Goal: Navigation & Orientation: Find specific page/section

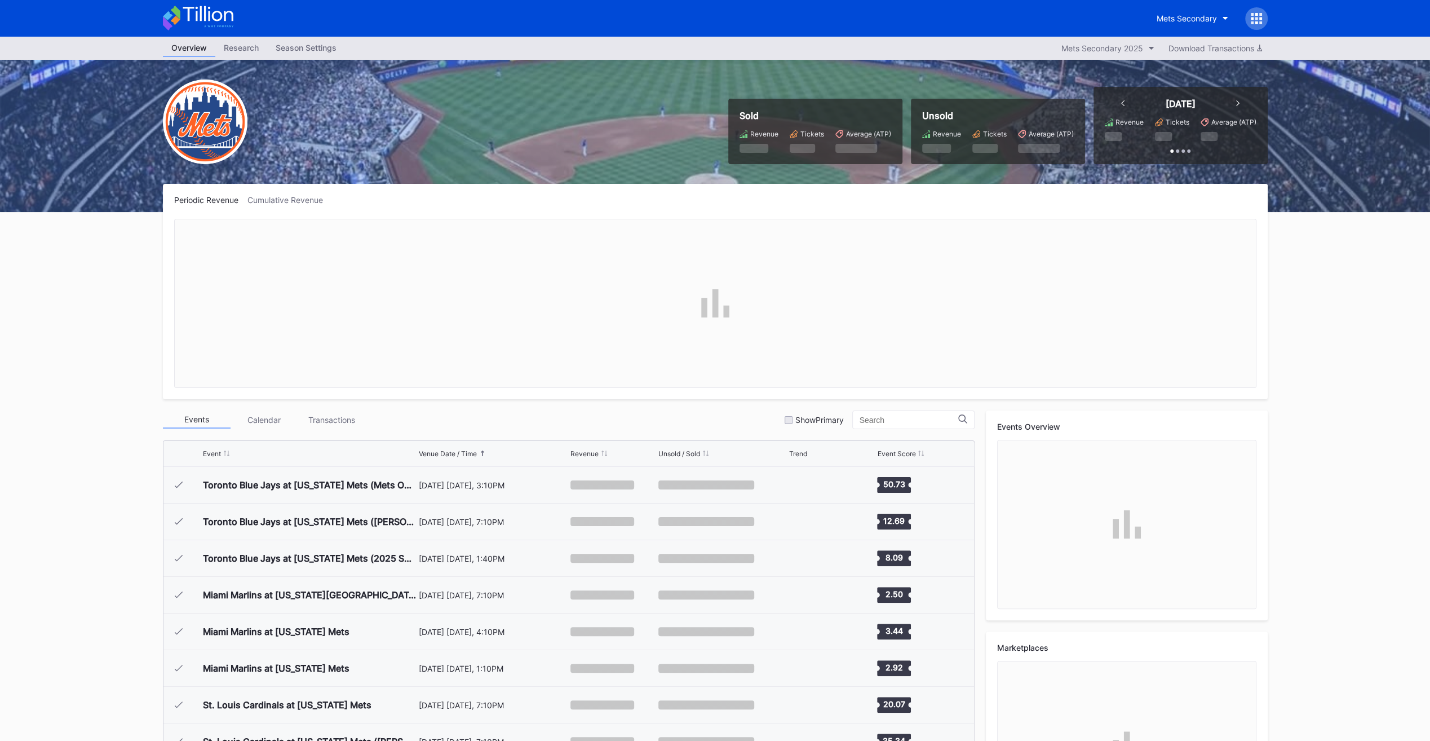
scroll to position [2928, 0]
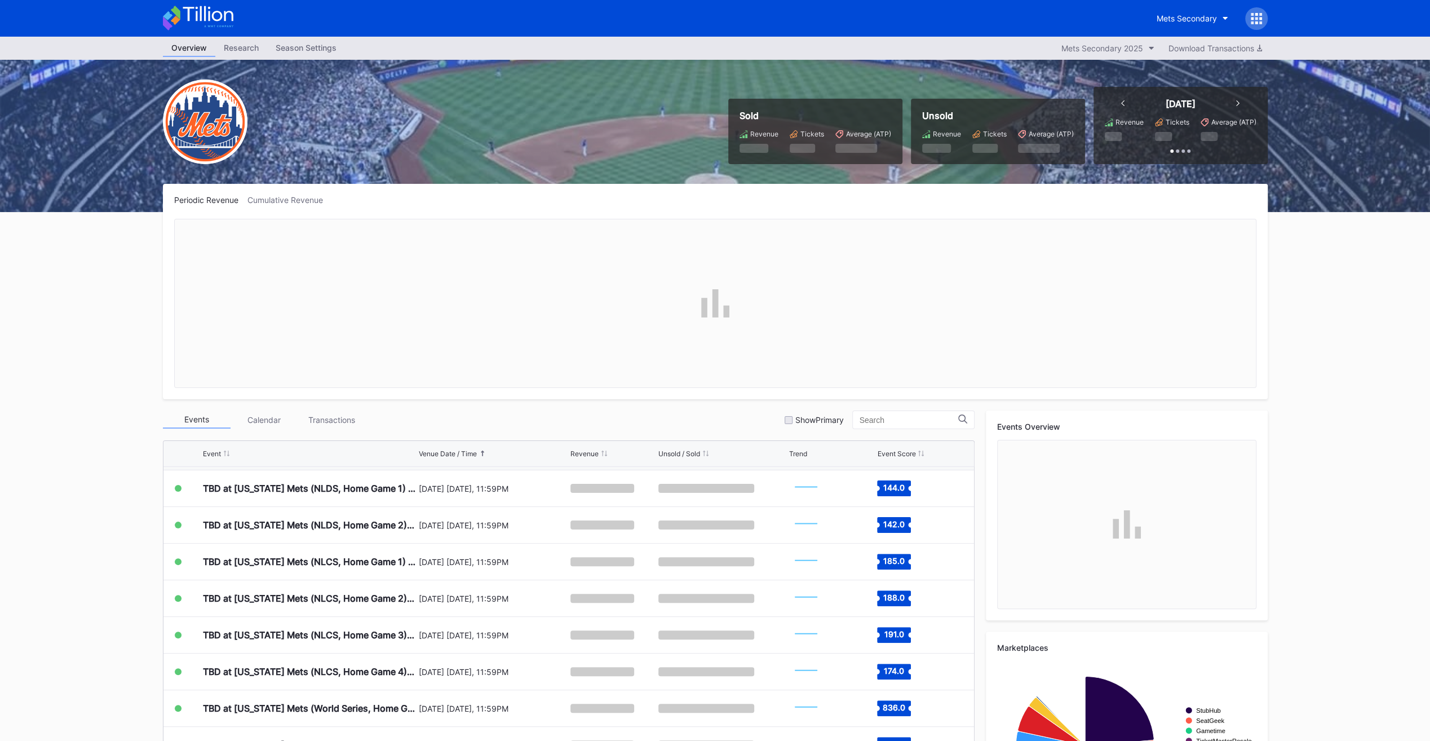
click at [1214, 0] on div "Mets Secondary" at bounding box center [715, 18] width 1127 height 37
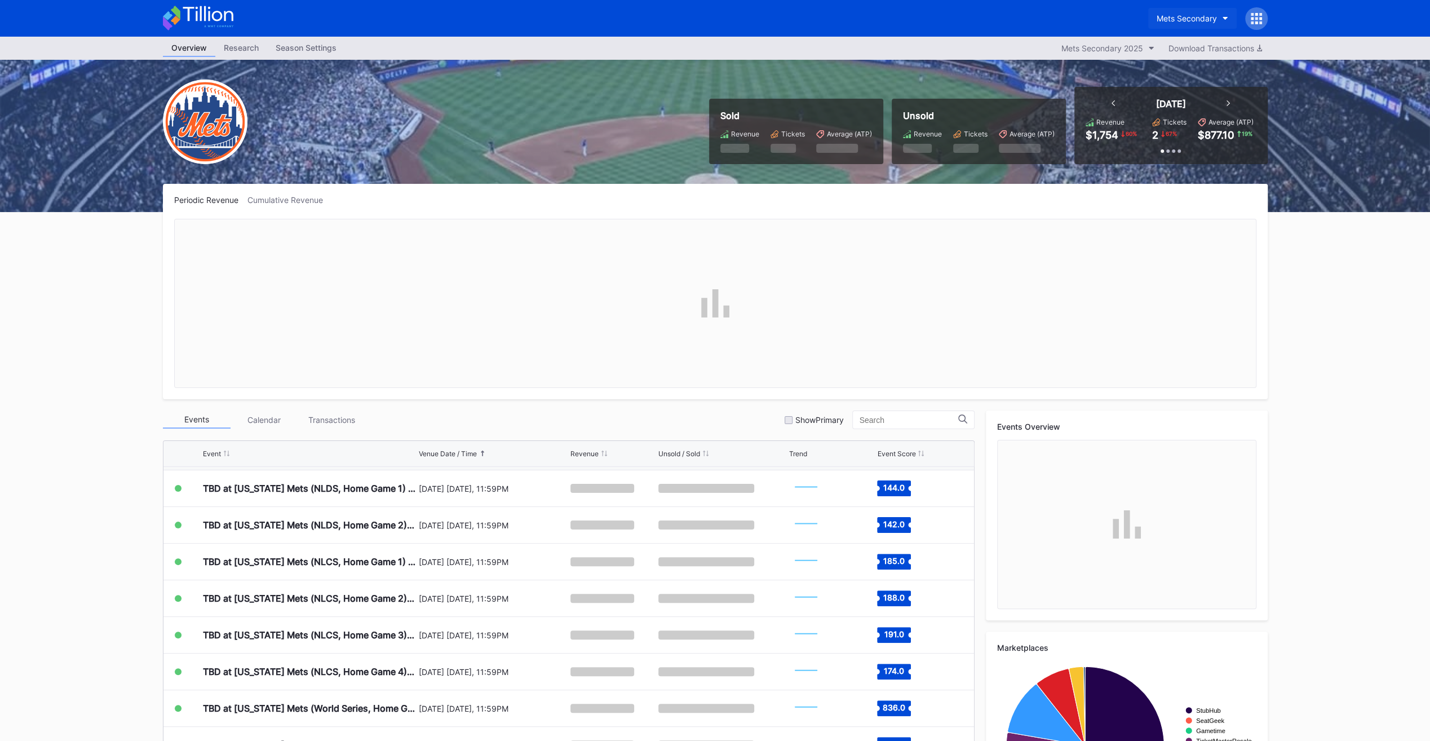
click at [1204, 11] on button "Mets Secondary" at bounding box center [1192, 18] width 88 height 21
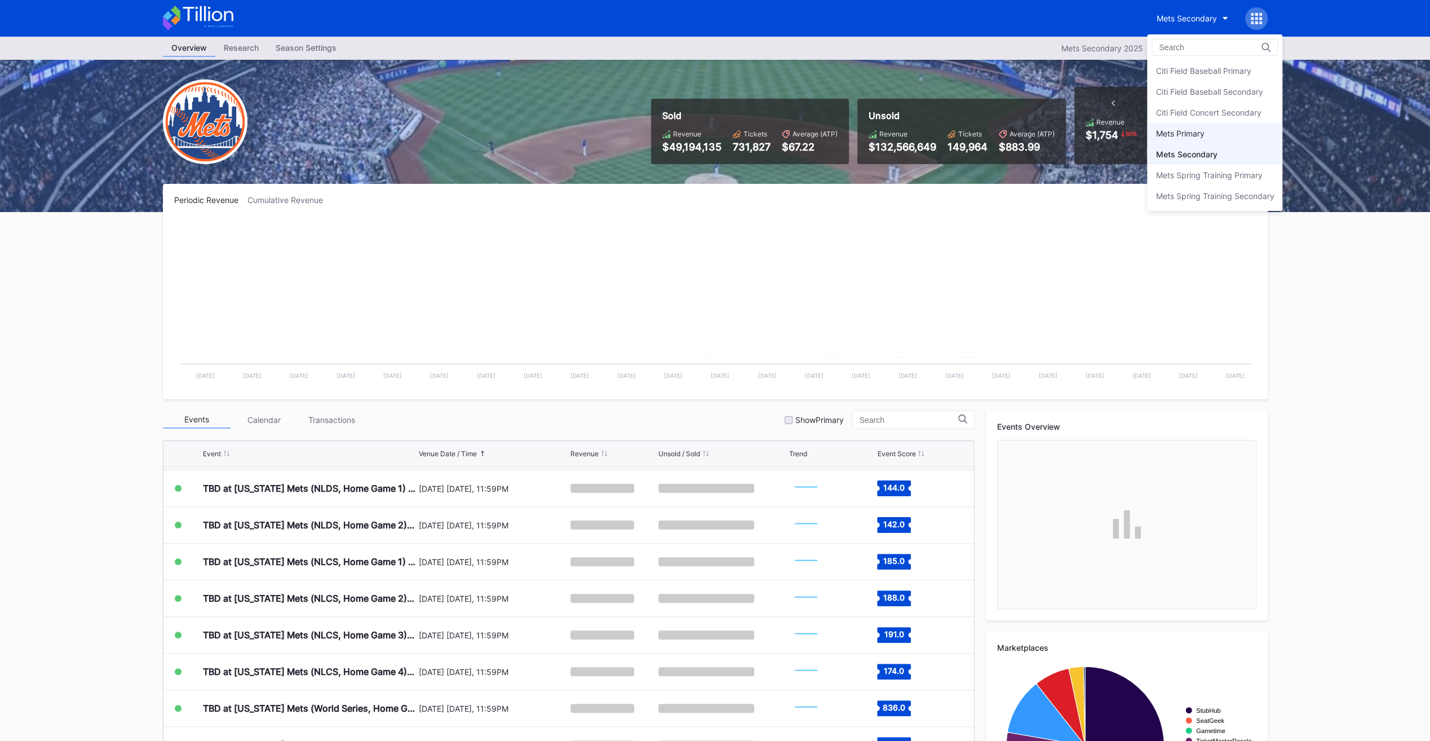
click at [1184, 130] on div "Mets Primary" at bounding box center [1179, 134] width 48 height 10
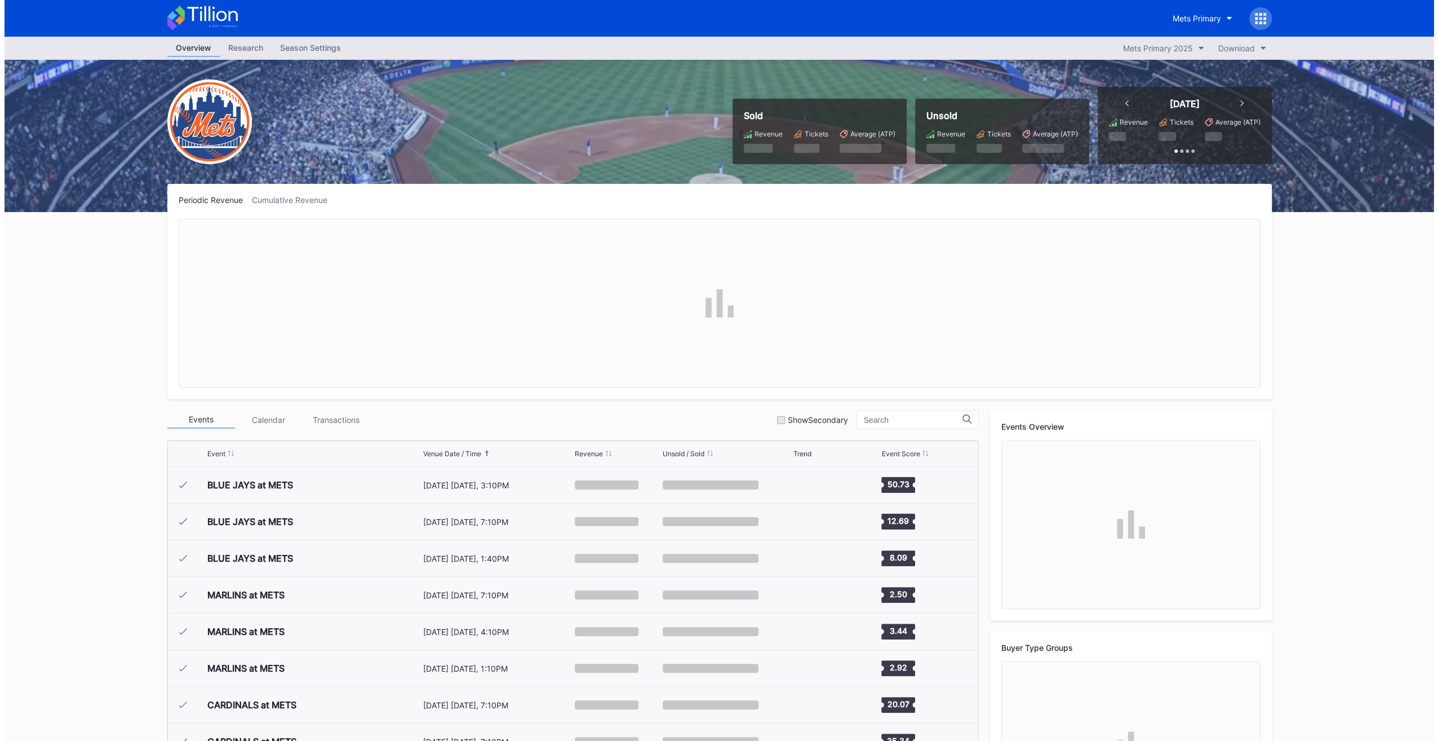
scroll to position [2928, 0]
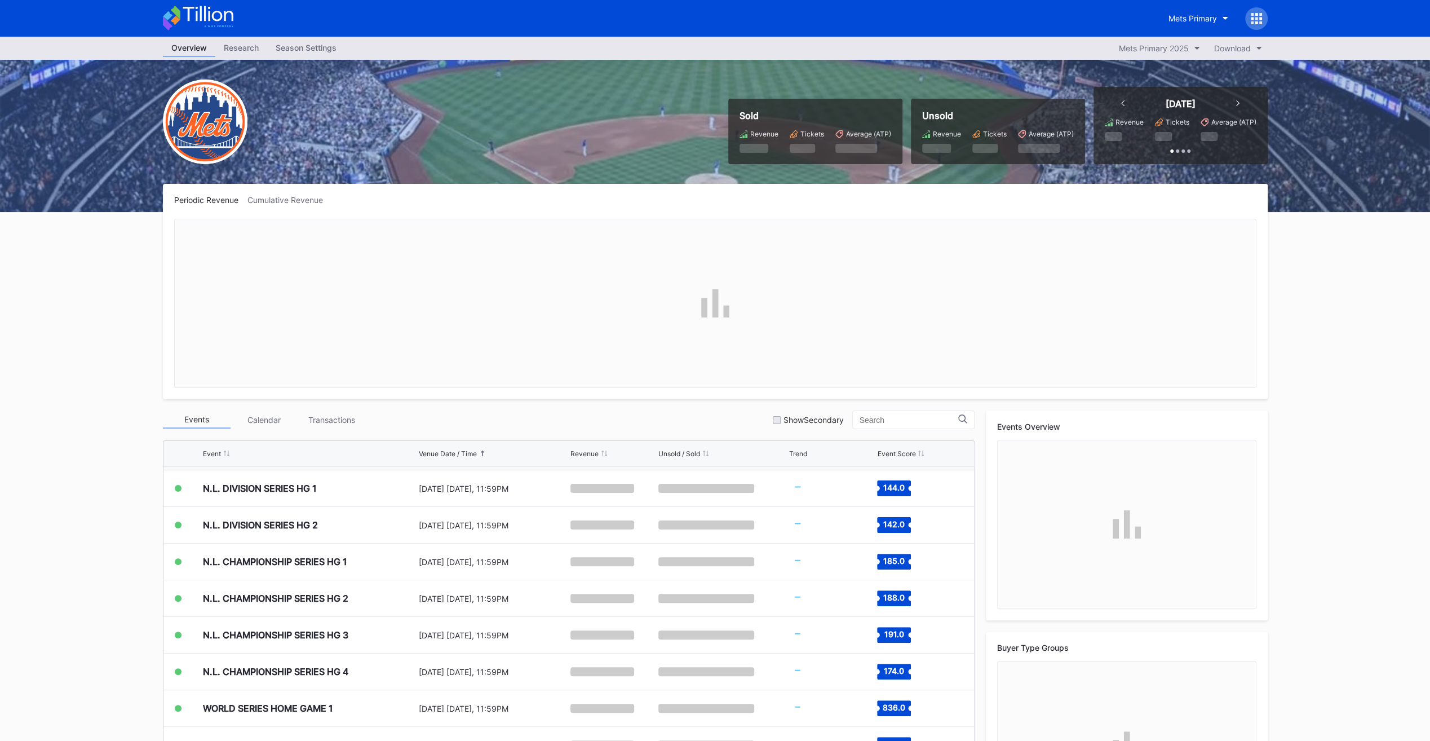
click at [303, 54] on div "Season Settings" at bounding box center [306, 47] width 78 height 16
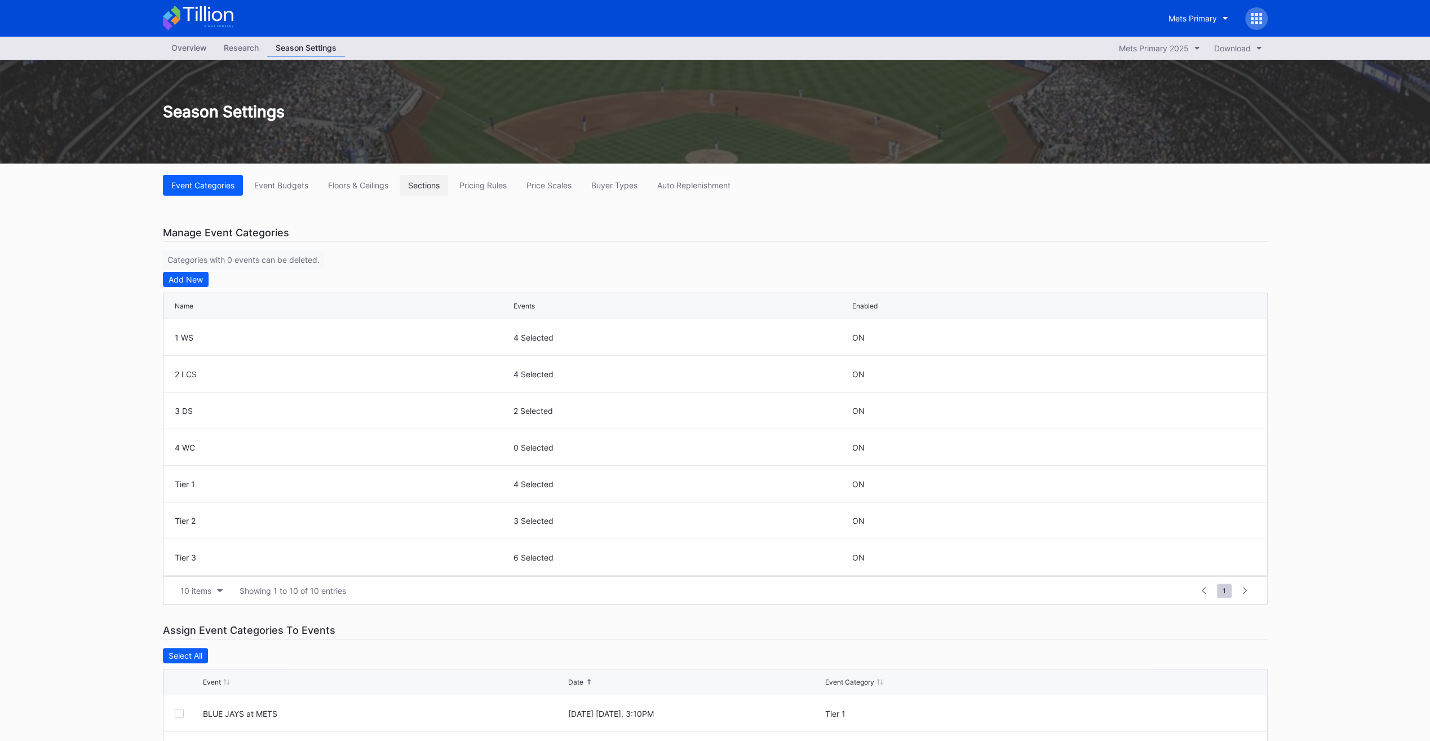
click at [424, 187] on div "Sections" at bounding box center [424, 185] width 32 height 10
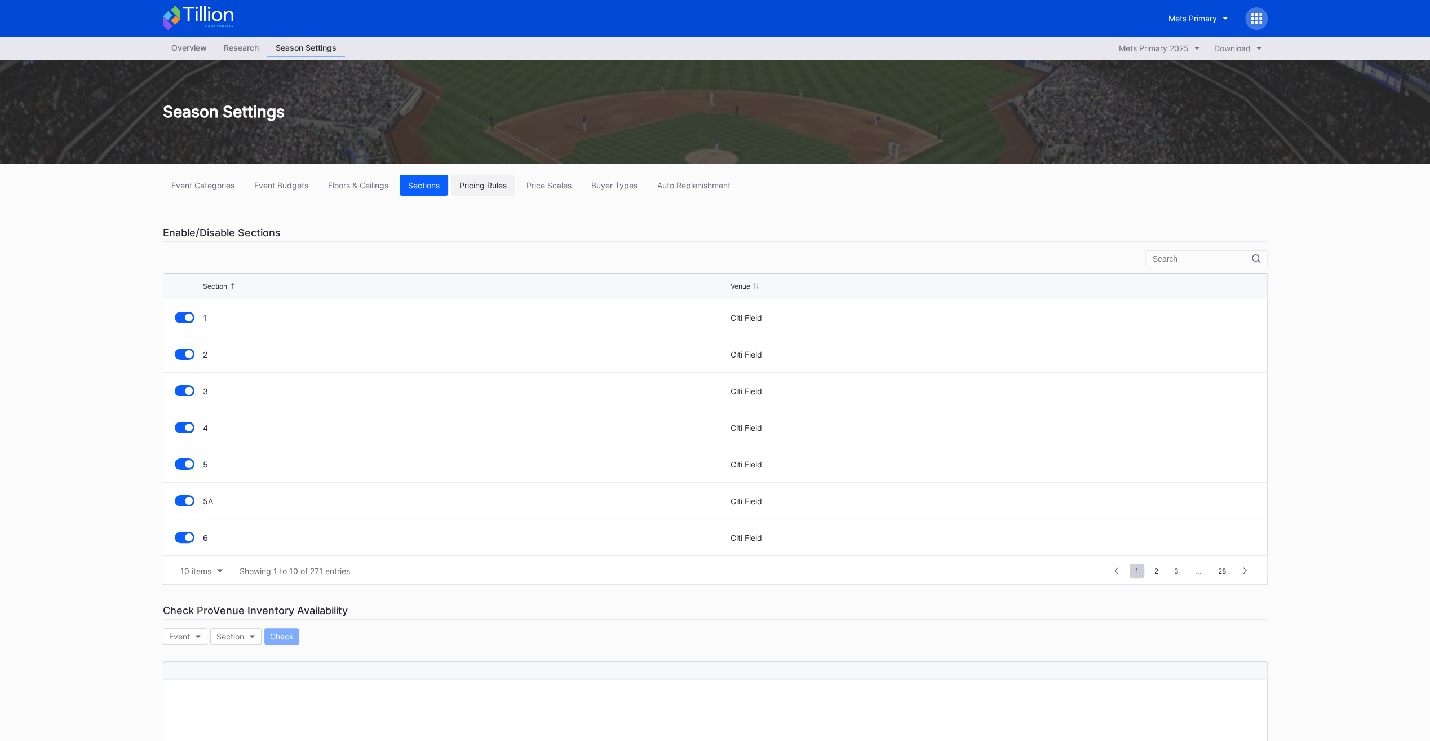
click at [498, 180] on div "Pricing Rules" at bounding box center [482, 185] width 47 height 10
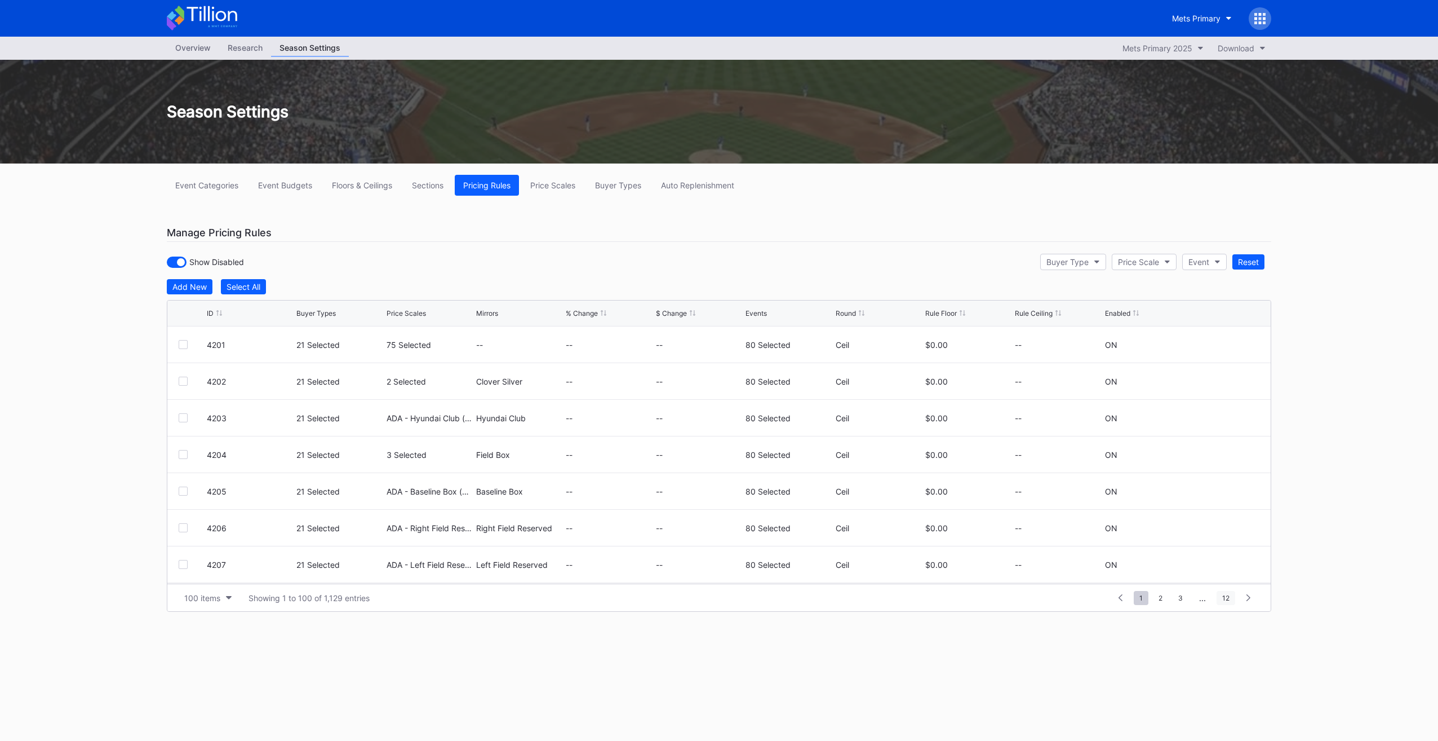
click at [1225, 593] on span "12" at bounding box center [1226, 598] width 19 height 14
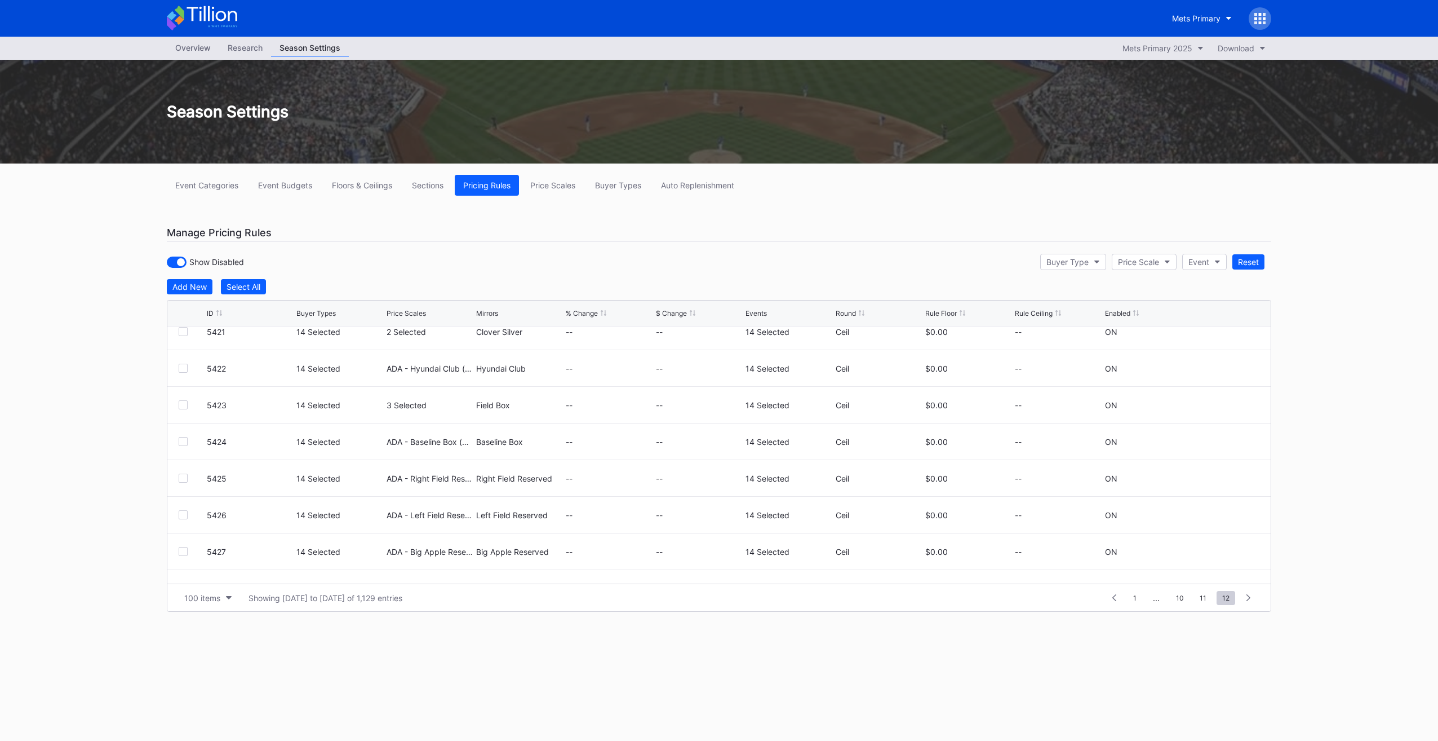
scroll to position [805, 0]
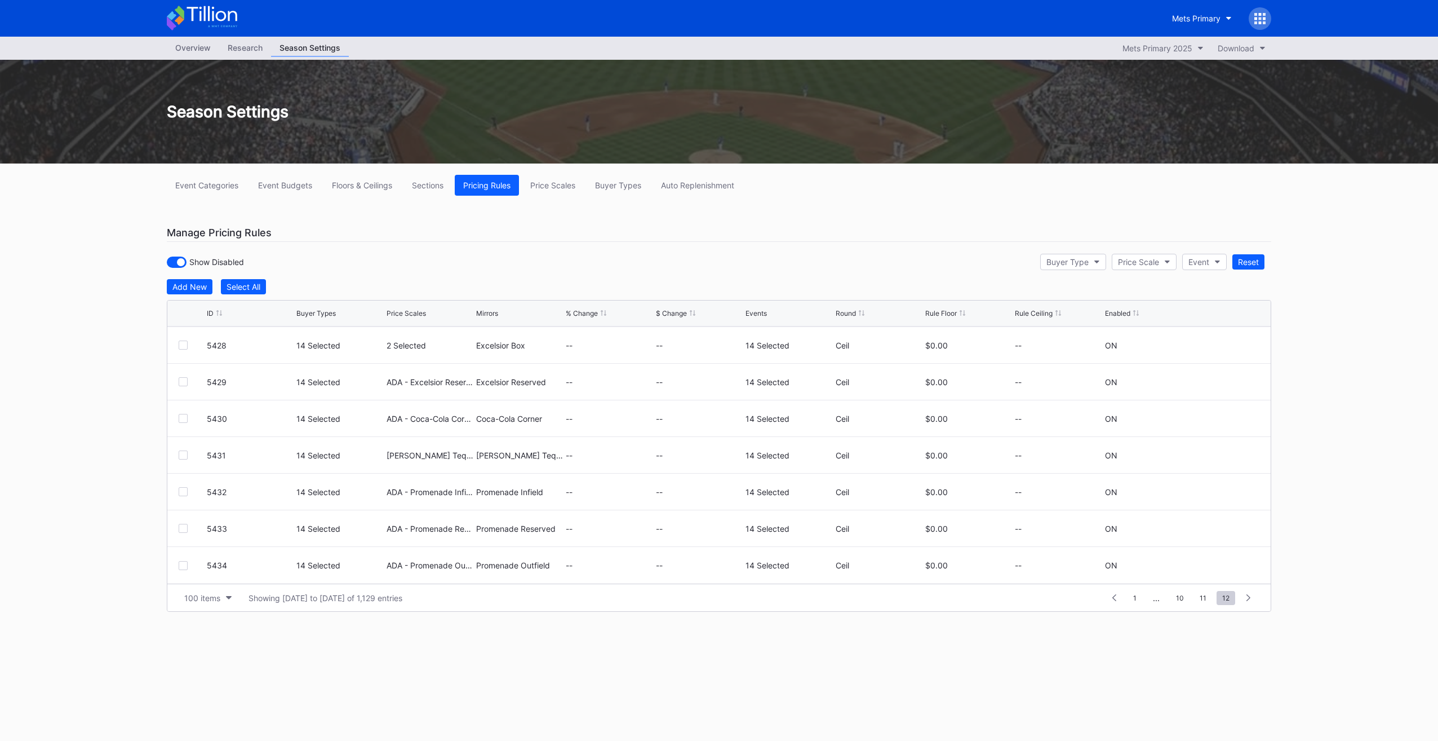
click at [815, 740] on html "Mets Primary Overview Research Season Settings Mets Primary 2025 Download Seaso…" at bounding box center [719, 370] width 1438 height 741
